Goal: Find specific page/section: Find specific page/section

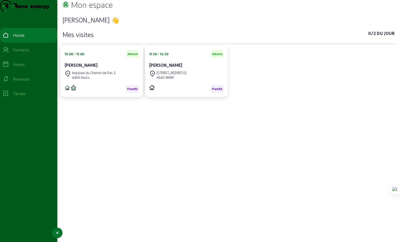
click at [23, 67] on div "Visites" at bounding box center [19, 64] width 12 height 6
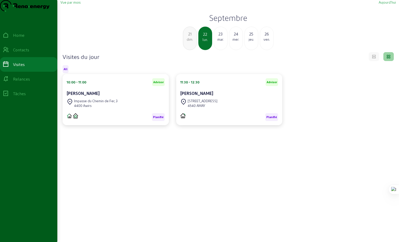
click at [192, 37] on div "21" at bounding box center [189, 34] width 13 height 6
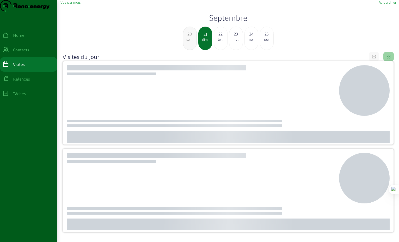
click at [190, 42] on div "sam." at bounding box center [189, 39] width 13 height 5
click at [190, 42] on div "ven." at bounding box center [189, 39] width 13 height 5
click at [190, 42] on div "jeu." at bounding box center [189, 39] width 13 height 5
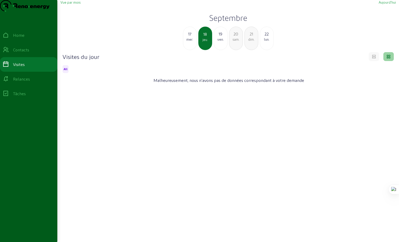
click at [190, 37] on div "17" at bounding box center [189, 34] width 13 height 6
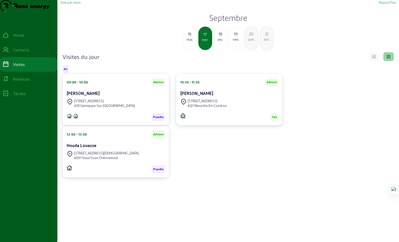
click at [190, 42] on div "mar." at bounding box center [189, 39] width 13 height 5
